Goal: Task Accomplishment & Management: Use online tool/utility

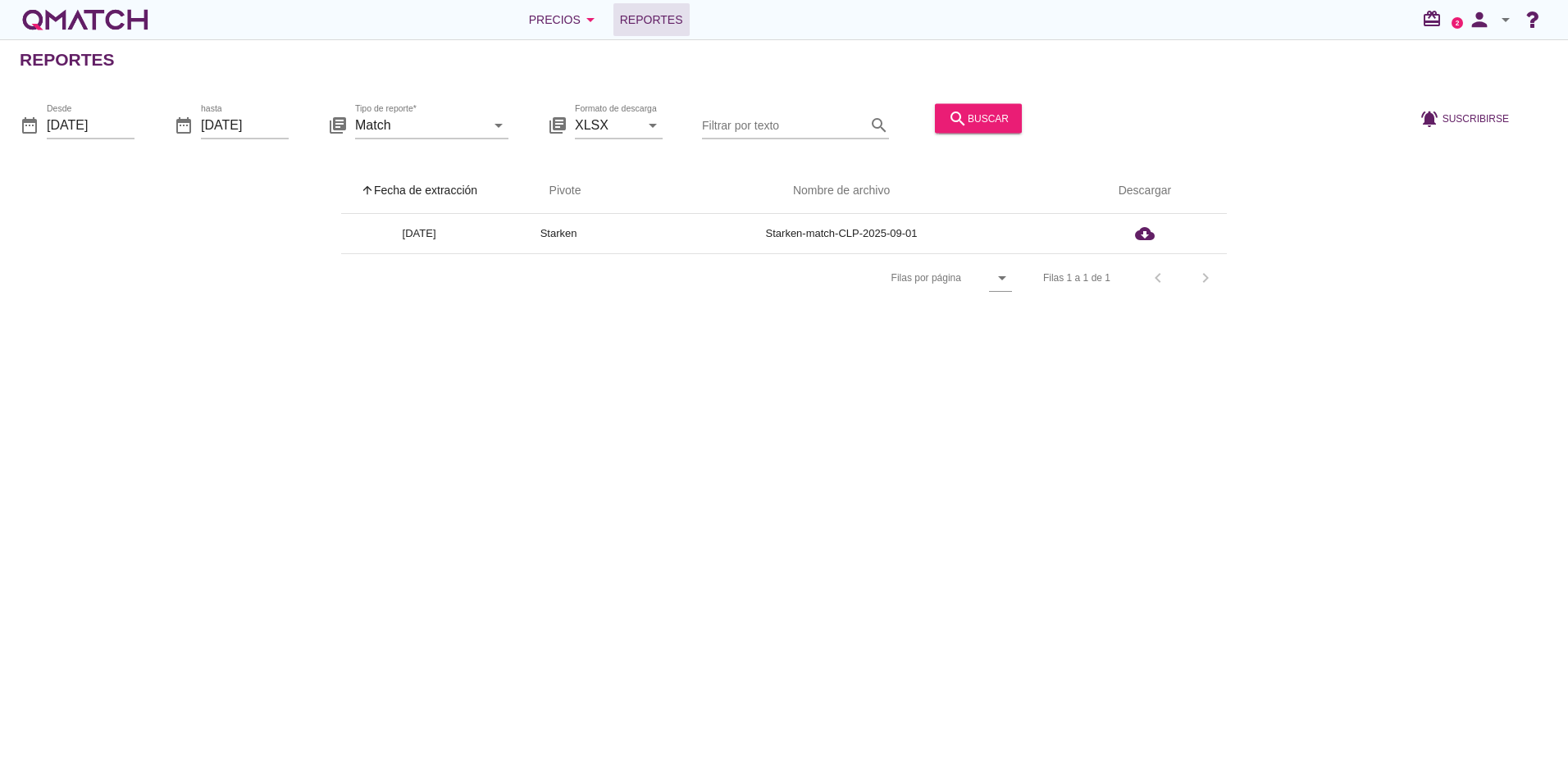
click at [1147, 286] on div "Filas 1 a 1 de 1 chevron_left chevron_right" at bounding box center [1125, 278] width 204 height 39
click at [1160, 273] on div "Filas 1 a 1 de 1 chevron_left chevron_right" at bounding box center [1125, 278] width 204 height 39
click at [996, 128] on button "search buscar" at bounding box center [979, 117] width 87 height 29
click at [142, 131] on div "date_range Desde [DATE] date_range hasta [DATE] library_books Tipo de reporte* …" at bounding box center [784, 119] width 1568 height 69
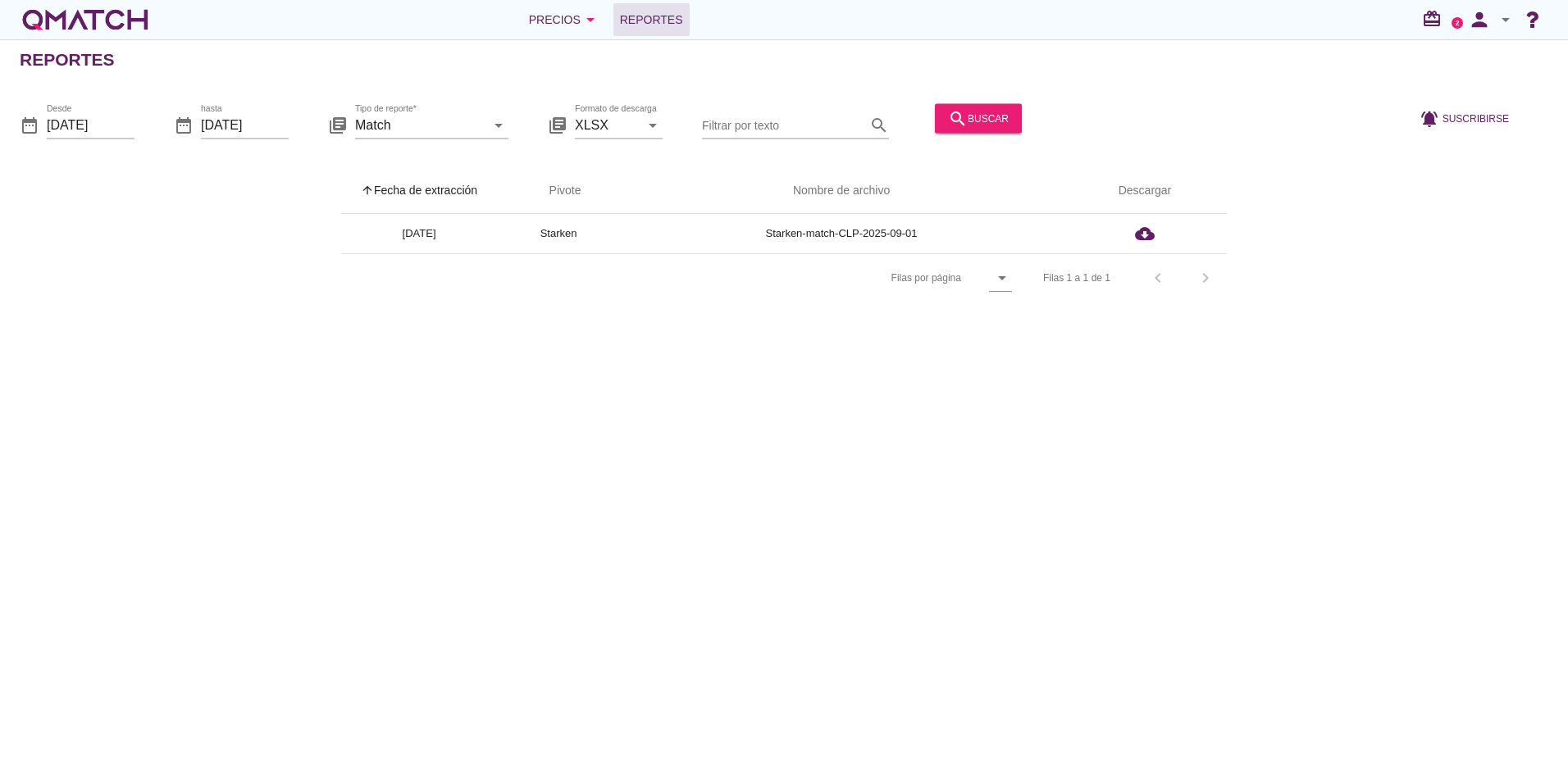
click at [137, 131] on div "date_range Desde [DATE] date_range hasta [DATE] library_books Tipo de reporte* …" at bounding box center [784, 119] width 1568 height 69
click at [134, 131] on div "date_range Desde [DATE] date_range hasta [DATE] library_books Tipo de reporte* …" at bounding box center [784, 119] width 1568 height 69
click at [121, 127] on input "[DATE]" at bounding box center [91, 124] width 88 height 26
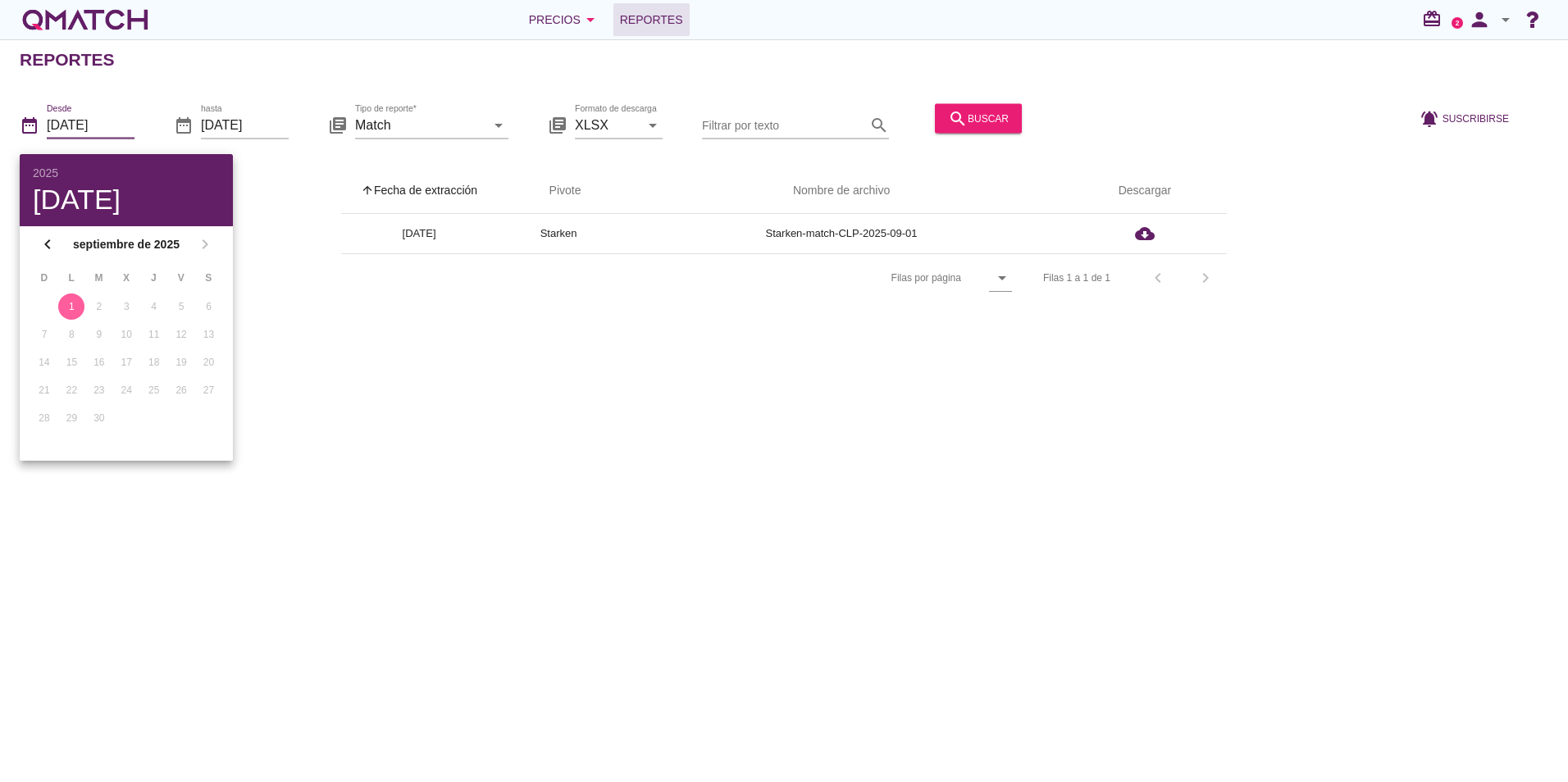
click at [1068, 312] on div "Reportes date_range Desde [DATE] date_range hasta [DATE] library_books Tipo de …" at bounding box center [784, 410] width 1568 height 743
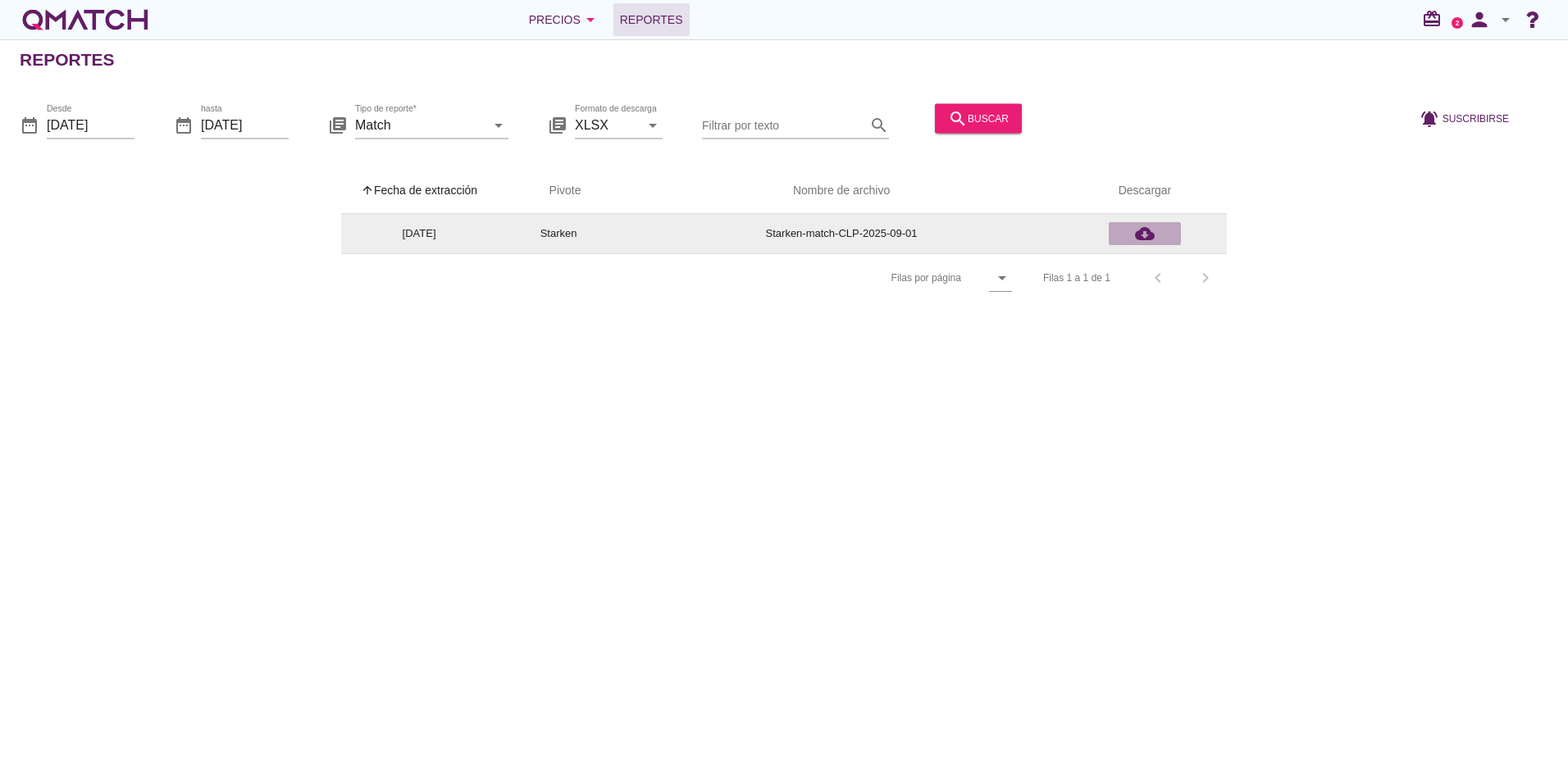
click at [1143, 239] on icon "cloud_download" at bounding box center [1145, 234] width 20 height 20
